Goal: Task Accomplishment & Management: Use online tool/utility

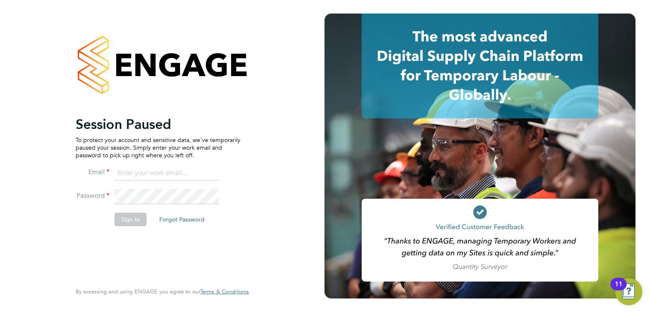
click at [170, 170] on input at bounding box center [167, 173] width 104 height 15
type input "luke@falcongreen.co.uk"
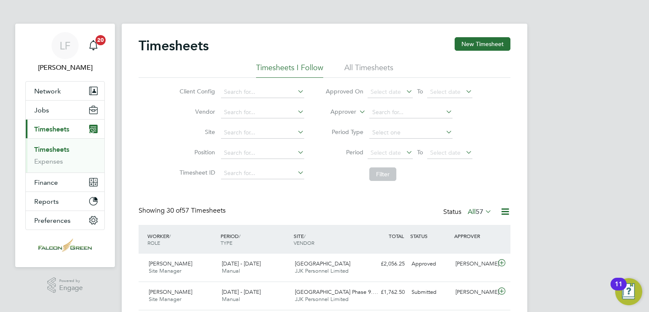
click at [454, 43] on div "Timesheets New Timesheet" at bounding box center [325, 49] width 372 height 25
click at [469, 46] on button "New Timesheet" at bounding box center [483, 44] width 56 height 14
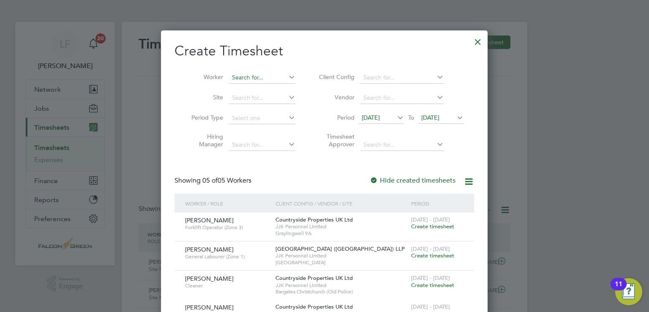
click at [262, 72] on input at bounding box center [262, 78] width 66 height 12
click at [164, 110] on div "Create Timesheet Worker Site Period Type Hiring Manager Client Config Vendor Pe…" at bounding box center [324, 217] width 327 height 374
click at [480, 43] on div at bounding box center [477, 39] width 15 height 15
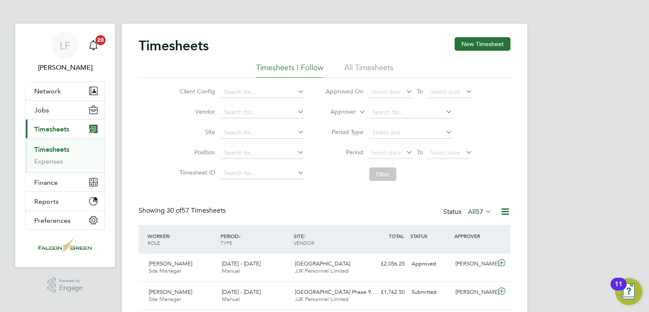
click at [366, 69] on li "All Timesheets" at bounding box center [369, 70] width 49 height 15
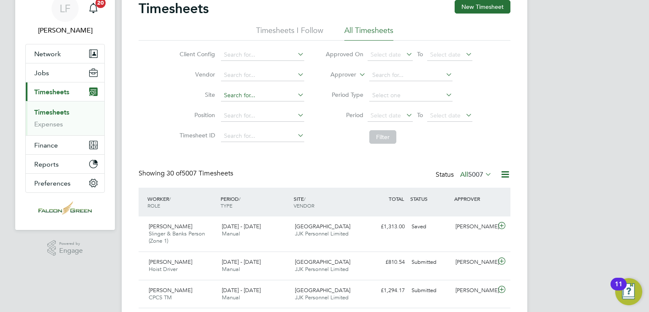
click at [234, 98] on input at bounding box center [262, 96] width 83 height 12
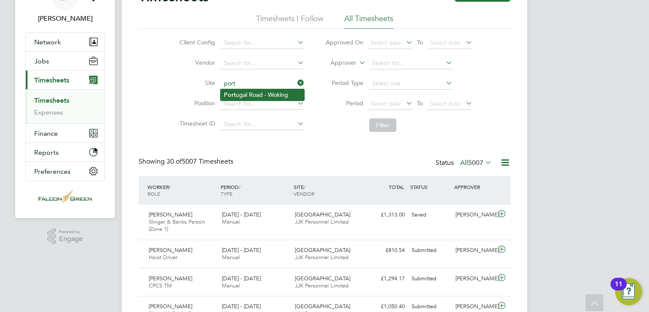
click at [246, 90] on li "[GEOGRAPHIC_DATA] - Woking" at bounding box center [263, 94] width 84 height 11
type input "[GEOGRAPHIC_DATA] - Woking"
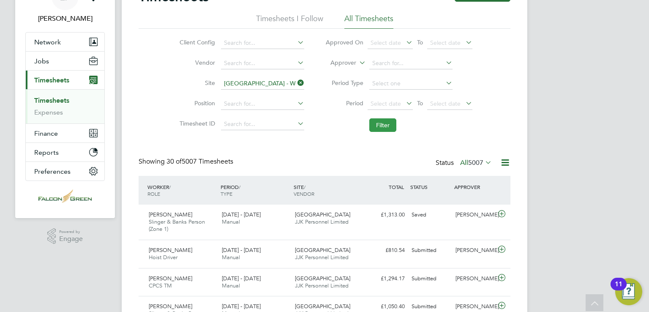
click at [389, 126] on button "Filter" at bounding box center [382, 125] width 27 height 14
